Goal: Information Seeking & Learning: Check status

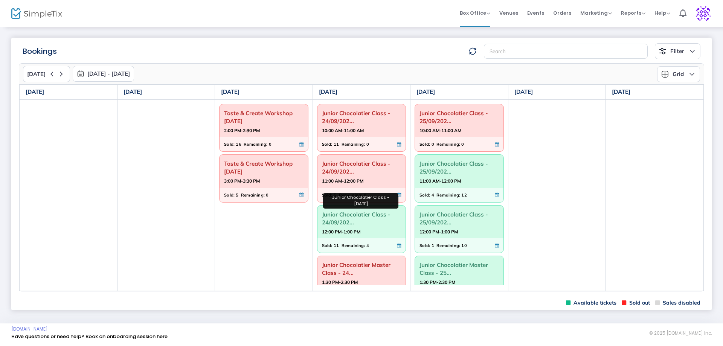
click at [338, 218] on span "Junior Chocolatier Class - 24/09/202..." at bounding box center [361, 219] width 79 height 20
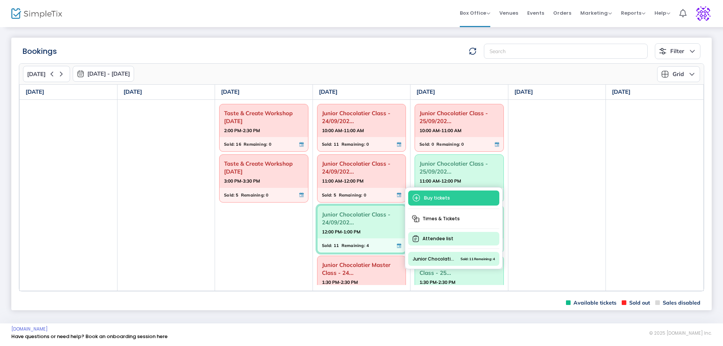
click at [435, 238] on span "Attendee list" at bounding box center [453, 239] width 91 height 14
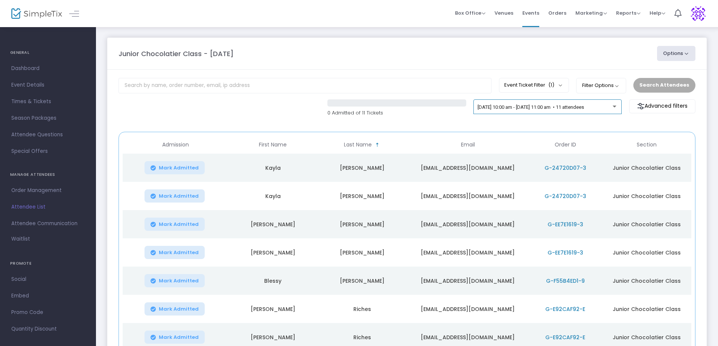
click at [608, 102] on div "24/9/2025 @ 10:00 am - 24/9/2025 @ 11:00 am • 11 attendees" at bounding box center [548, 106] width 148 height 15
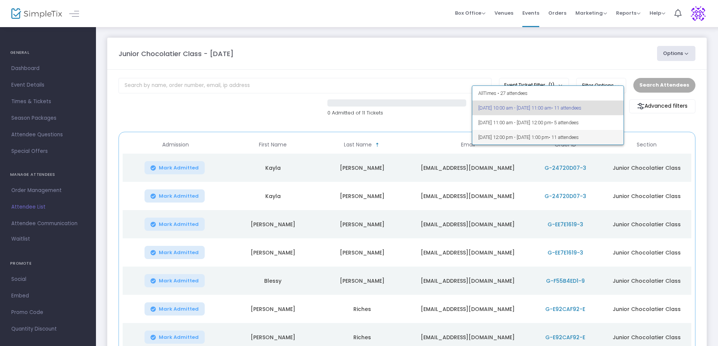
click at [605, 131] on span "24/9/2025 @ 12:00 pm - 24/9/2025 @ 1:00 pm • 11 attendees" at bounding box center [548, 137] width 140 height 15
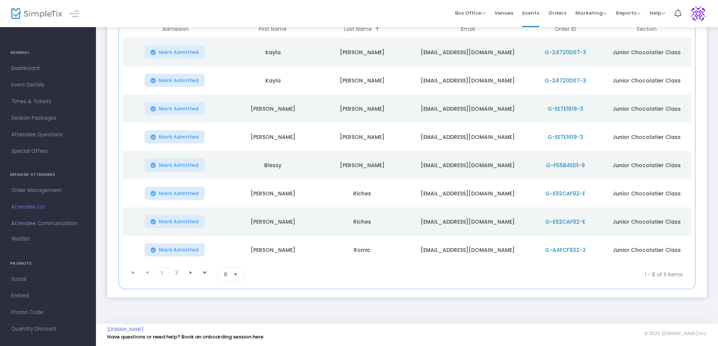
scroll to position [116, 0]
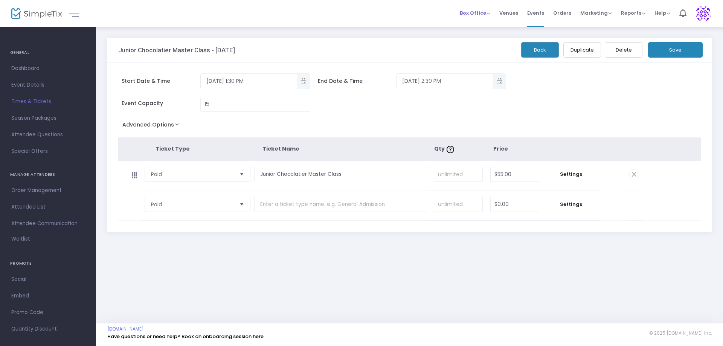
click at [484, 14] on span "Box Office" at bounding box center [475, 12] width 30 height 7
click at [479, 38] on li "Bookings" at bounding box center [487, 40] width 54 height 15
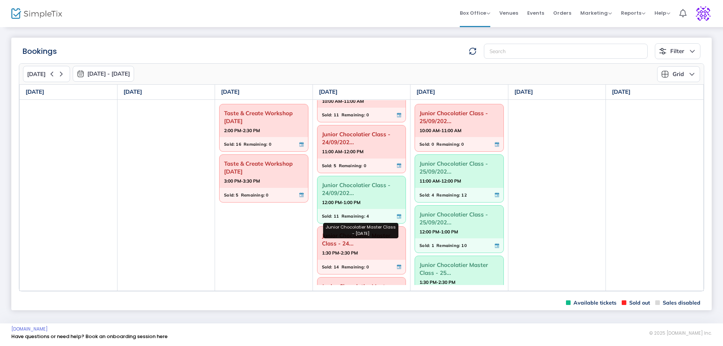
scroll to position [73, 0]
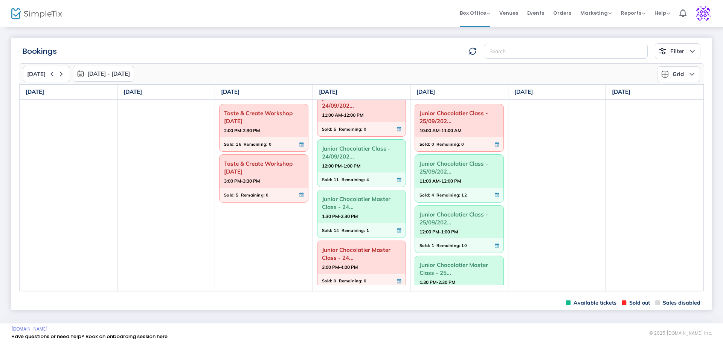
scroll to position [73, 0]
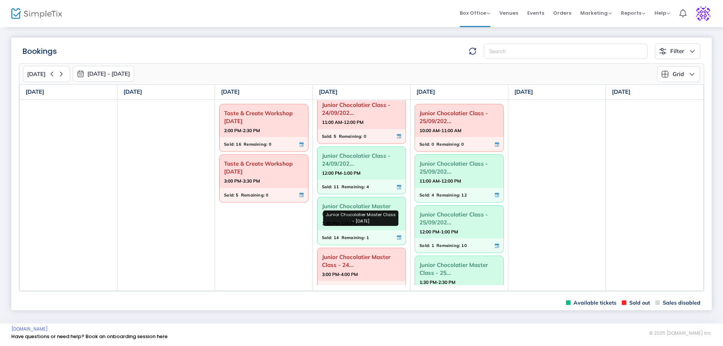
scroll to position [73, 0]
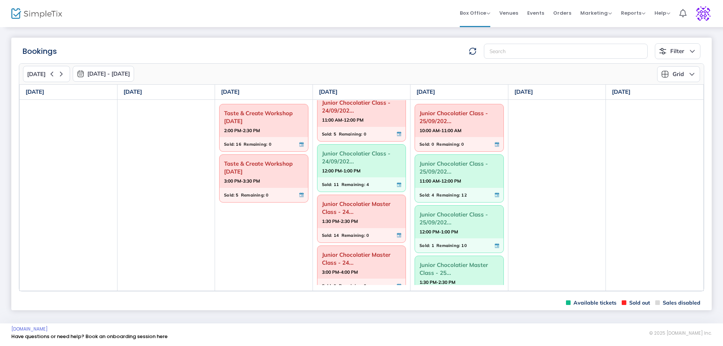
scroll to position [66, 0]
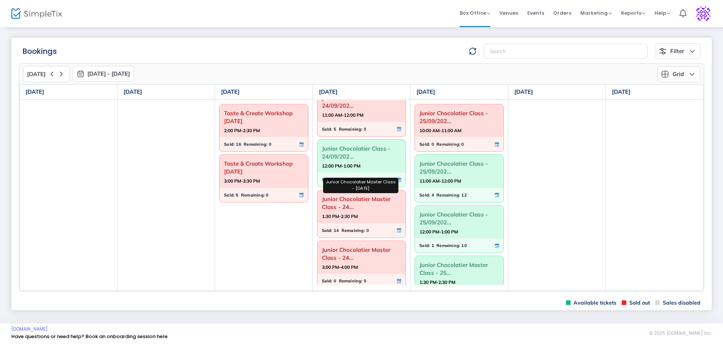
click at [342, 201] on span "Junior Chocolatier Master Class - 24..." at bounding box center [361, 203] width 79 height 20
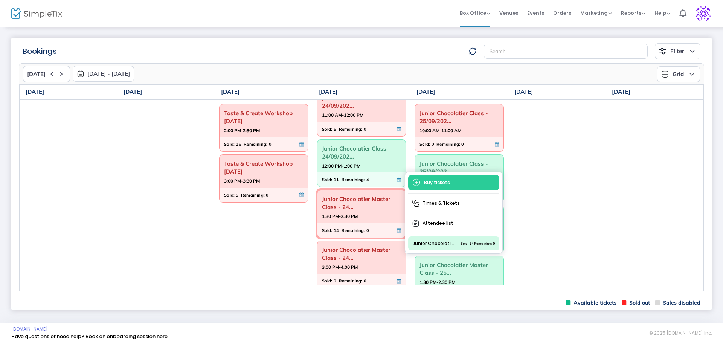
drag, startPoint x: 441, startPoint y: 220, endPoint x: 29, endPoint y: 259, distance: 414.1
click at [441, 219] on span "Attendee list" at bounding box center [453, 223] width 91 height 14
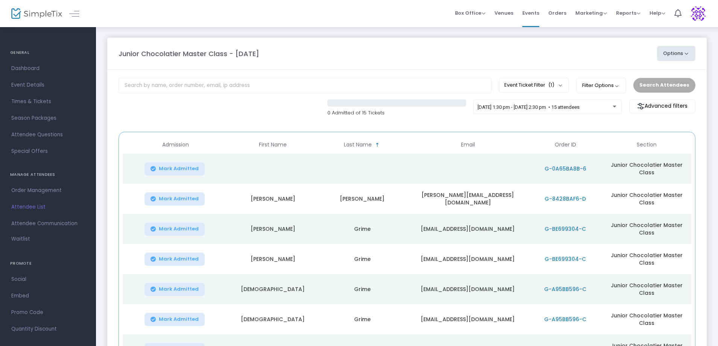
click at [582, 166] on span "G-0A65BA8B-6" at bounding box center [566, 169] width 42 height 8
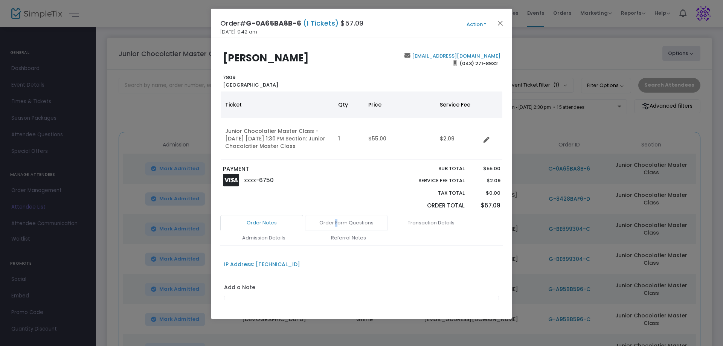
click at [336, 224] on link "Order Form Questions" at bounding box center [346, 223] width 83 height 16
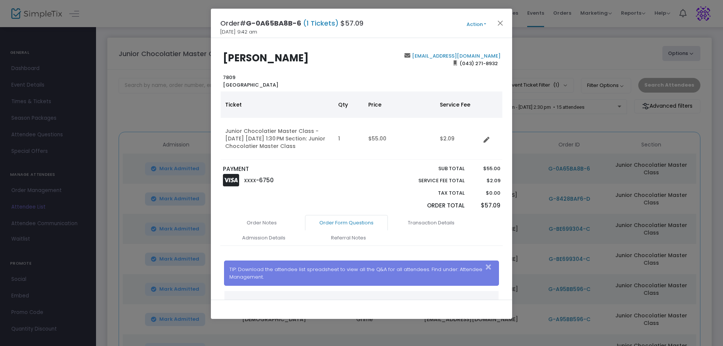
click at [310, 194] on div "PAYMENT XXXX -6750" at bounding box center [290, 190] width 142 height 50
click at [257, 223] on link "Order Notes" at bounding box center [261, 223] width 83 height 16
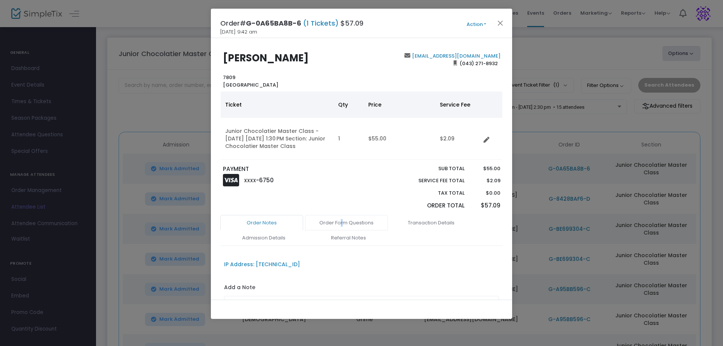
click at [342, 223] on link "Order Form Questions" at bounding box center [346, 223] width 83 height 16
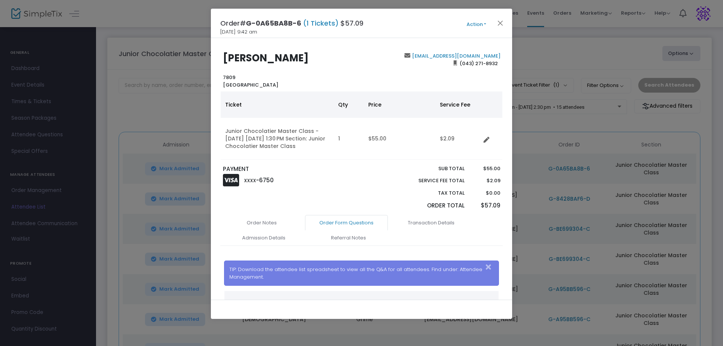
click at [350, 188] on div "PAYMENT XXXX -6750" at bounding box center [290, 190] width 142 height 50
click at [488, 266] on button "Close" at bounding box center [490, 267] width 15 height 12
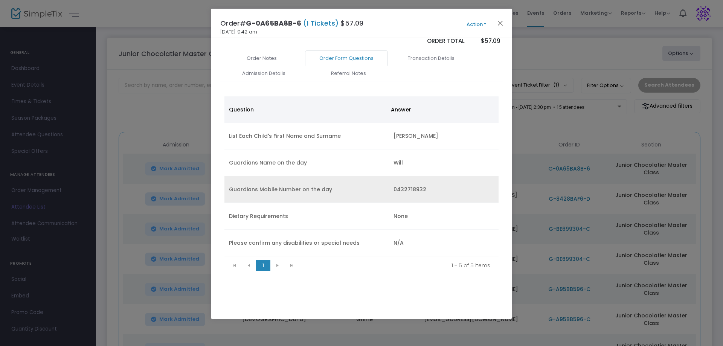
scroll to position [166, 0]
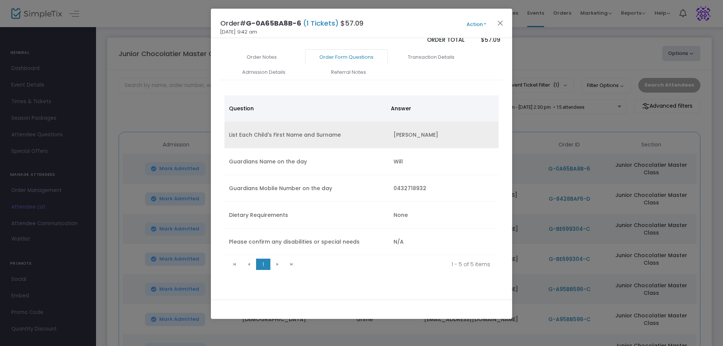
drag, startPoint x: 460, startPoint y: 136, endPoint x: 388, endPoint y: 137, distance: 71.9
click at [389, 137] on td "Harmony Carey-Murphy" at bounding box center [444, 135] width 110 height 27
copy td "Harmony Carey-Murphy"
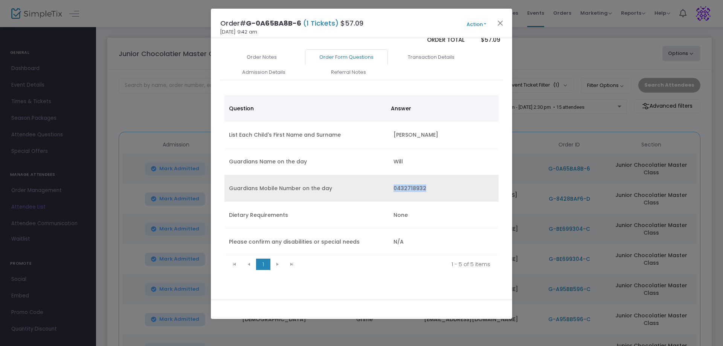
drag, startPoint x: 428, startPoint y: 189, endPoint x: 398, endPoint y: 185, distance: 30.4
click at [383, 192] on tr "Guardians Mobile Number on the day 0432718932" at bounding box center [361, 188] width 274 height 27
copy tr "0432718932"
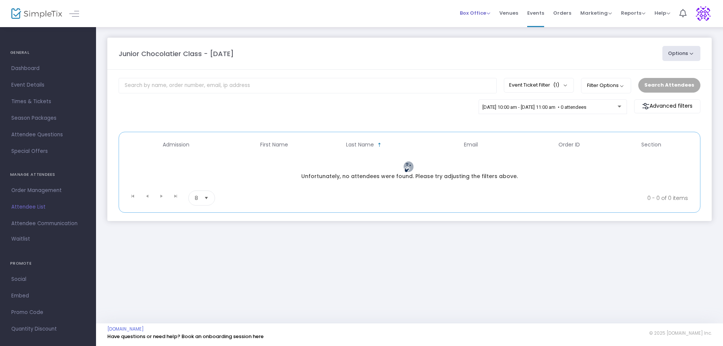
click at [465, 7] on span "Box Office Sell Tickets Bookings Sell Season Pass" at bounding box center [475, 12] width 30 height 19
click at [468, 10] on span "Box Office" at bounding box center [475, 12] width 30 height 7
click at [476, 40] on li "Bookings" at bounding box center [487, 40] width 54 height 15
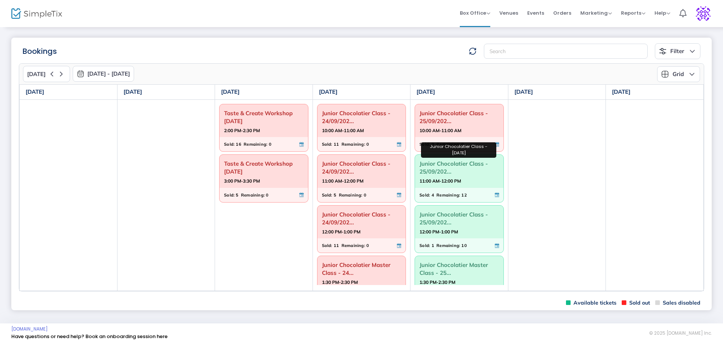
click at [444, 160] on span "Junior Chocolatier Class - 25/09/202..." at bounding box center [458, 168] width 79 height 20
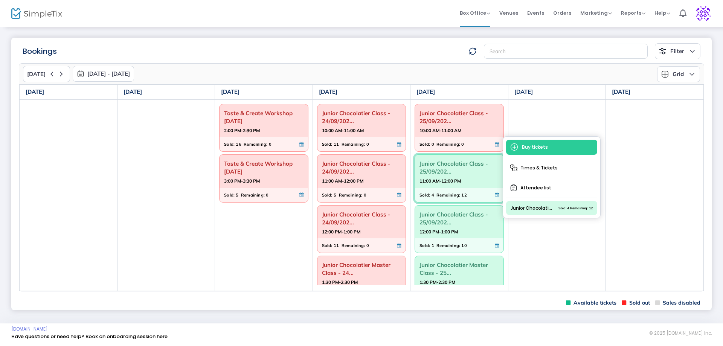
click at [442, 166] on span "Junior Chocolatier Class - 25/09/202..." at bounding box center [458, 168] width 79 height 20
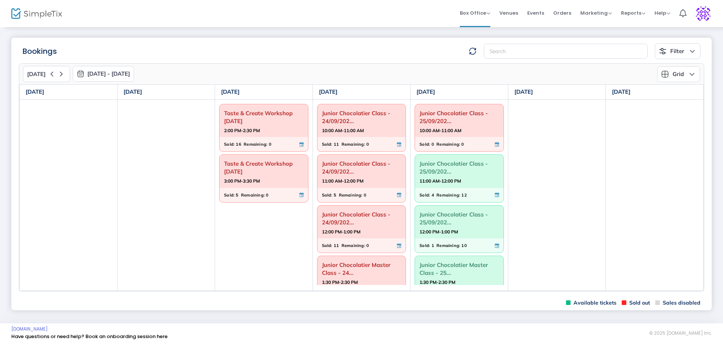
click at [442, 166] on span "Junior Chocolatier Class - 25/09/202..." at bounding box center [458, 168] width 79 height 20
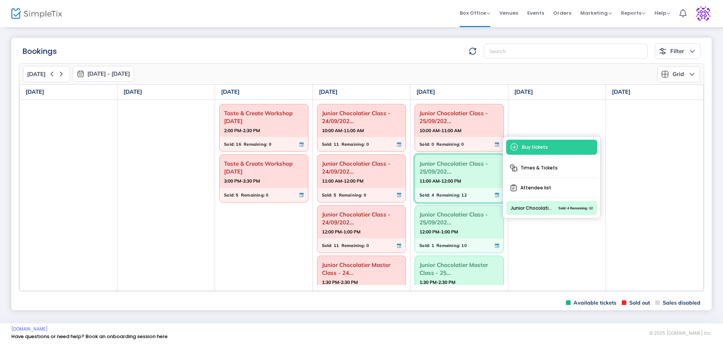
drag, startPoint x: 532, startPoint y: 169, endPoint x: 334, endPoint y: 189, distance: 199.0
click at [532, 169] on span "Times & Tickets" at bounding box center [551, 168] width 91 height 14
